Goal: Information Seeking & Learning: Learn about a topic

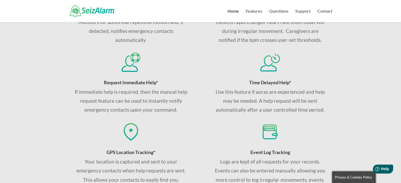
scroll to position [316, 0]
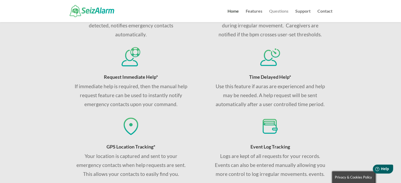
click at [277, 12] on link "Questions" at bounding box center [278, 15] width 19 height 13
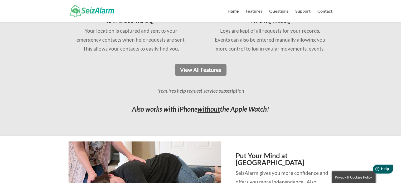
scroll to position [448, 0]
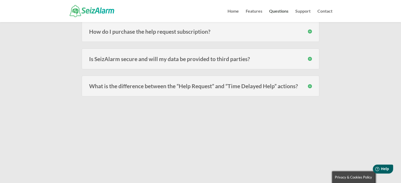
scroll to position [501, 0]
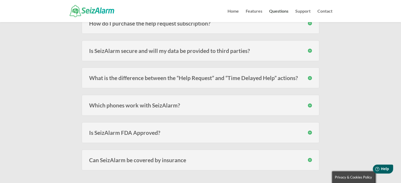
click at [311, 104] on h3 "Which phones work with SeizAlarm?" at bounding box center [200, 105] width 223 height 6
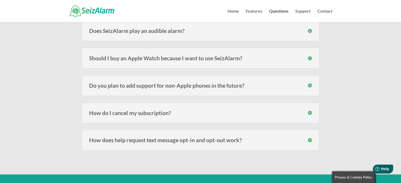
scroll to position [738, 0]
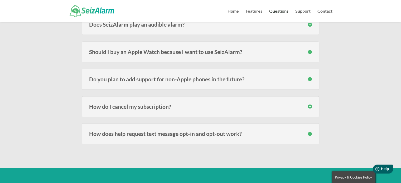
click at [308, 50] on h3 "Should I buy an Apple Watch because I want to use SeizAlarm?" at bounding box center [200, 52] width 223 height 6
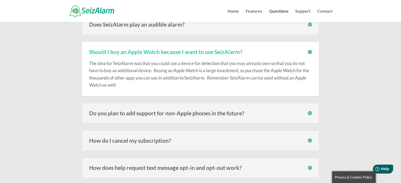
click at [312, 111] on div "Do you plan to add support for non-Apple phones in the future? Android phones a…" at bounding box center [200, 113] width 237 height 21
click at [310, 111] on h3 "Do you plan to add support for non-Apple phones in the future?" at bounding box center [200, 113] width 223 height 6
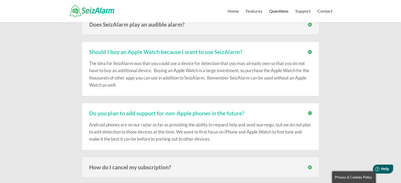
click at [310, 111] on h3 "Do you plan to add support for non-Apple phones in the future?" at bounding box center [200, 113] width 223 height 6
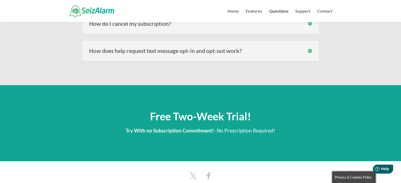
scroll to position [922, 0]
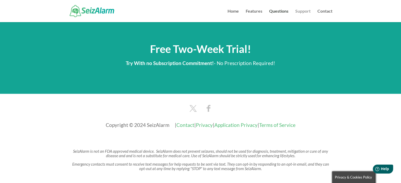
click at [308, 12] on link "Support" at bounding box center [302, 15] width 15 height 13
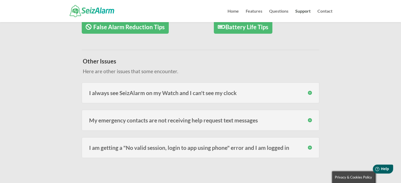
scroll to position [158, 0]
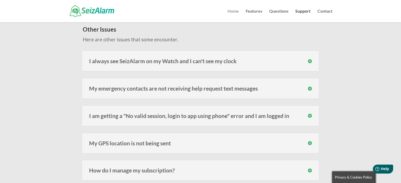
click at [236, 13] on link "Home" at bounding box center [232, 15] width 11 height 13
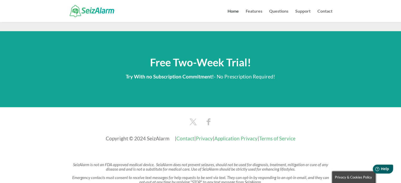
scroll to position [861, 0]
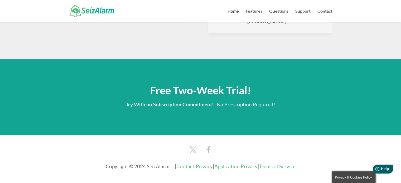
click at [211, 109] on div "Free Two-Week Trial! Try With no Subscription Commitment! - No Prescription Req…" at bounding box center [200, 96] width 264 height 43
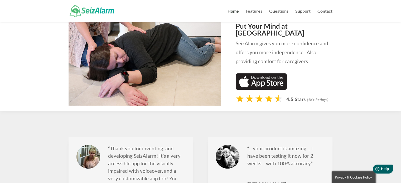
scroll to position [439, 0]
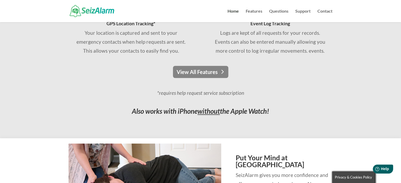
click at [212, 69] on link "View All Features" at bounding box center [200, 72] width 55 height 12
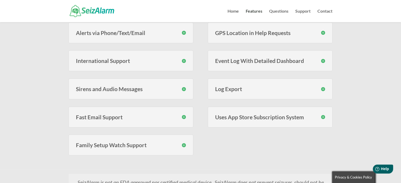
scroll to position [211, 0]
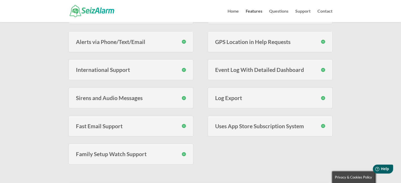
click at [185, 97] on h3 "Sirens and Audio Messages" at bounding box center [131, 98] width 110 height 6
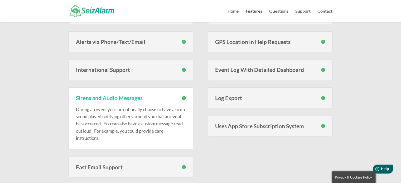
click at [185, 97] on h3 "Sirens and Audio Messages" at bounding box center [131, 98] width 110 height 6
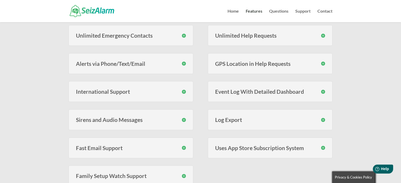
scroll to position [158, 0]
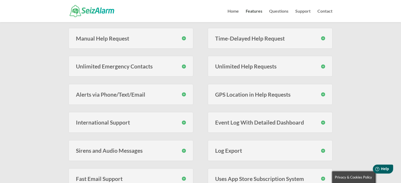
click at [185, 94] on h3 "Alerts via Phone/Text/Email" at bounding box center [131, 95] width 110 height 6
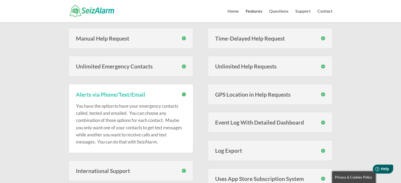
scroll to position [53, 0]
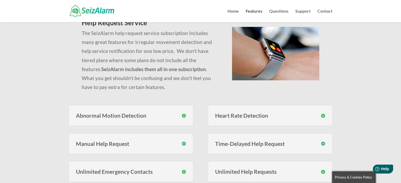
click at [185, 117] on h3 "Abnormal Motion Detection" at bounding box center [131, 116] width 110 height 6
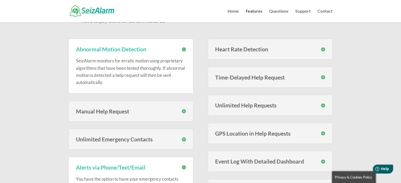
scroll to position [132, 0]
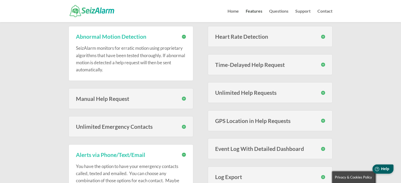
click at [385, 170] on span "Help" at bounding box center [384, 169] width 8 height 4
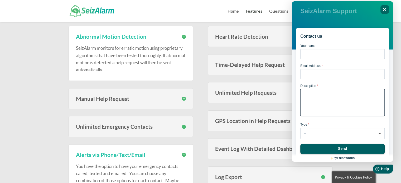
scroll to position [237, 0]
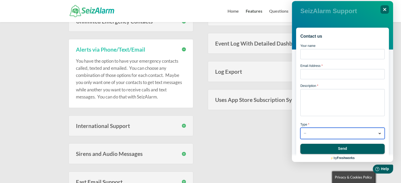
click at [324, 133] on button "-- Dropdown arrow" at bounding box center [342, 133] width 84 height 11
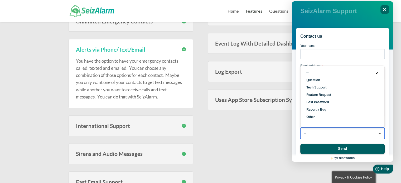
click at [324, 133] on button "-- Dropdown arrow" at bounding box center [342, 133] width 84 height 11
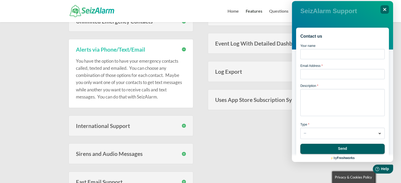
click at [231, 128] on div "Abnormal Motion Detection SeizAlarm monitors for erratic motion using proprieta…" at bounding box center [200, 72] width 264 height 323
click at [386, 10] on div "Close" at bounding box center [384, 9] width 8 height 8
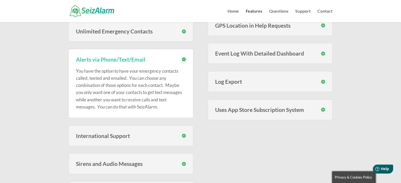
scroll to position [211, 0]
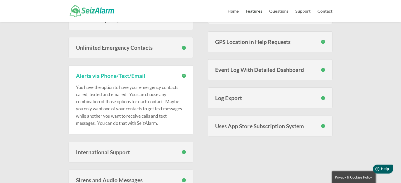
click at [93, 9] on img at bounding box center [92, 11] width 45 height 12
